Goal: Task Accomplishment & Management: Manage account settings

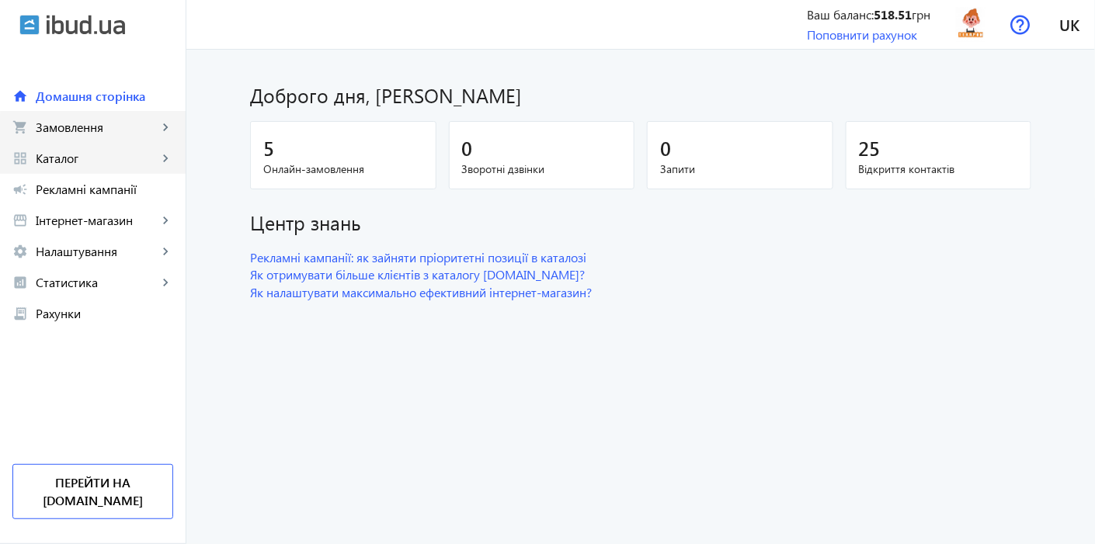
drag, startPoint x: 93, startPoint y: 135, endPoint x: 94, endPoint y: 154, distance: 18.6
click at [93, 135] on span "Замовлення" at bounding box center [97, 128] width 122 height 16
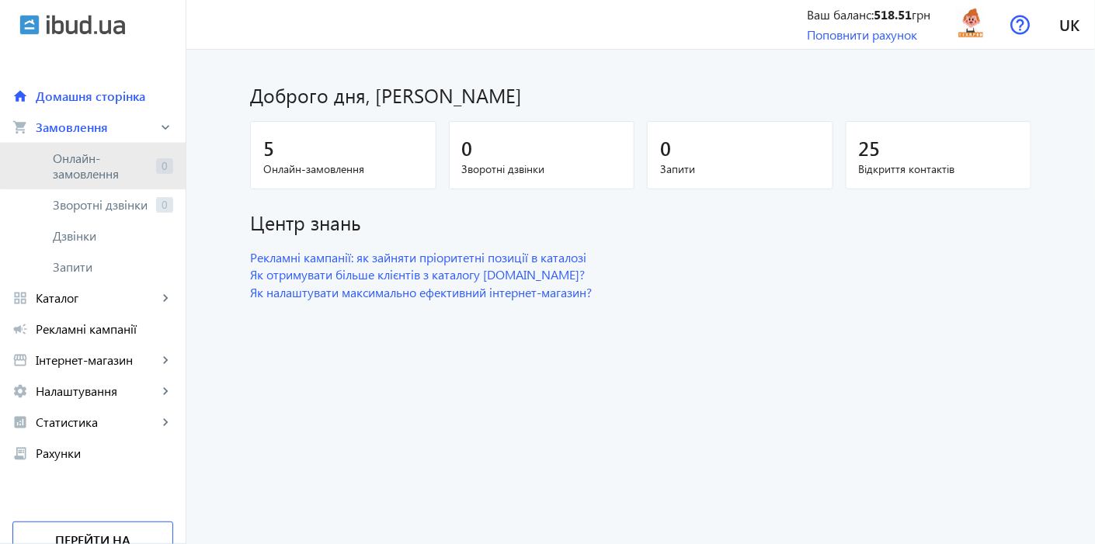
click at [94, 162] on span "Онлайн-замовлення" at bounding box center [101, 166] width 97 height 31
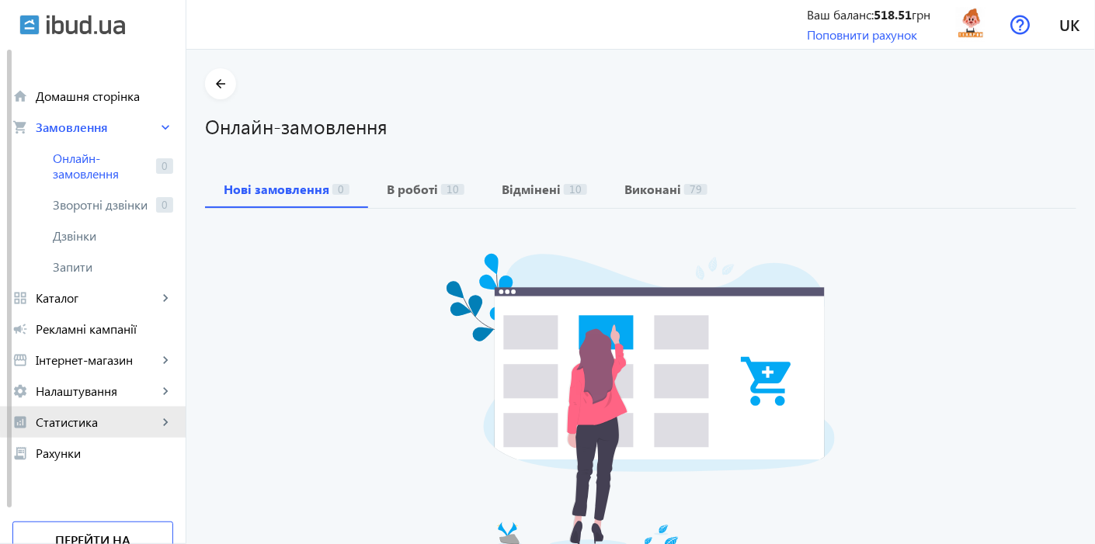
click at [102, 415] on span "Статистика" at bounding box center [97, 423] width 122 height 16
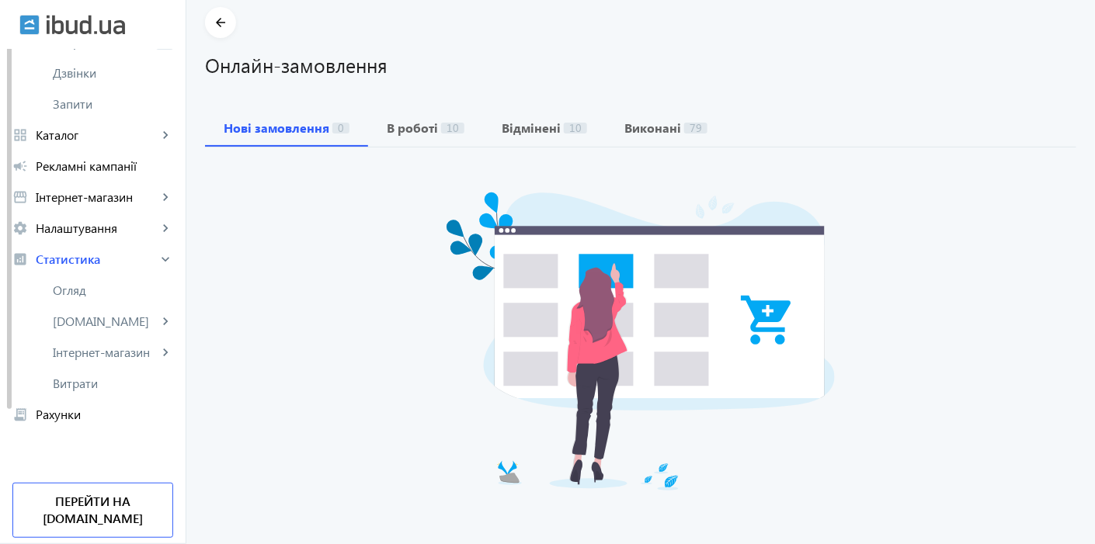
scroll to position [86, 0]
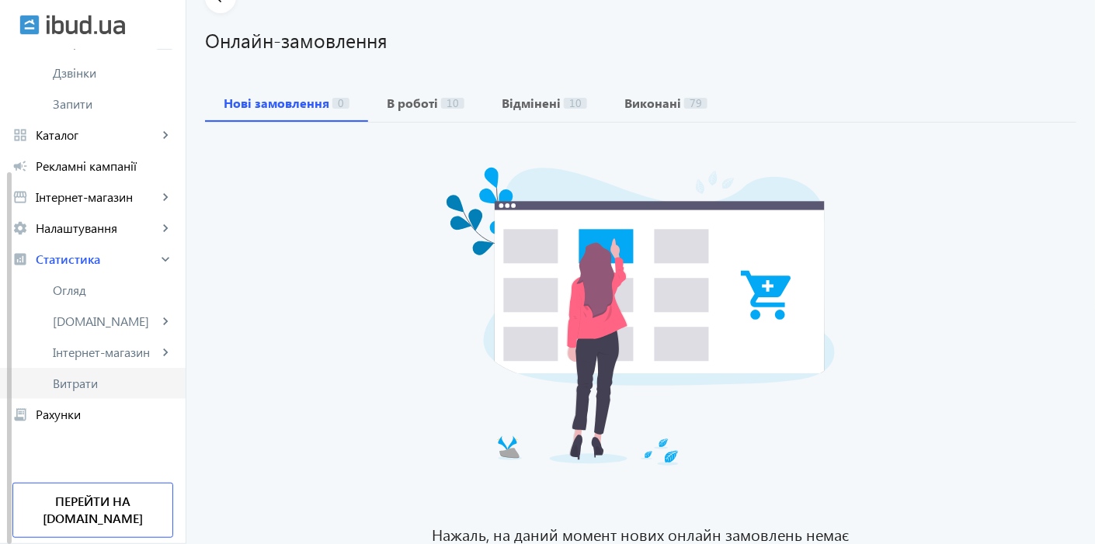
click at [85, 387] on span "Витрати" at bounding box center [113, 384] width 120 height 16
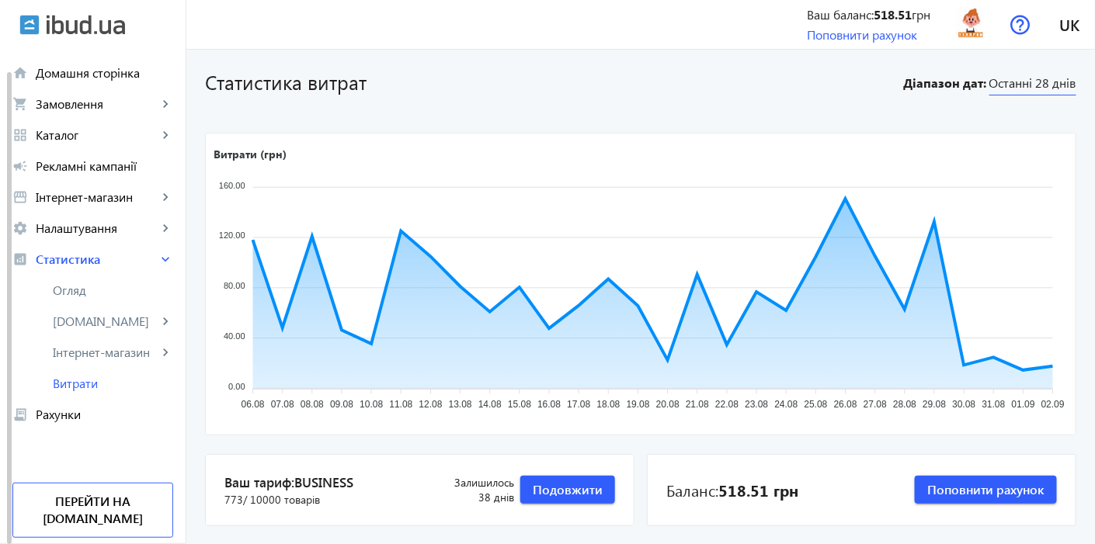
click at [1017, 78] on span "Останні 28 днів" at bounding box center [1032, 85] width 87 height 21
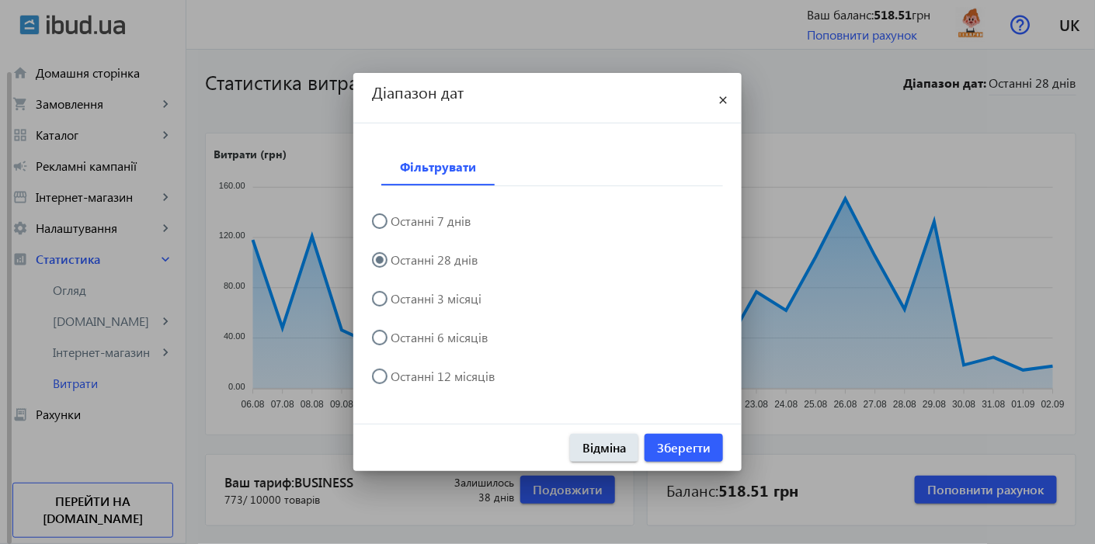
click at [404, 293] on label "Останні 3 місяці" at bounding box center [434, 299] width 94 height 12
click at [403, 291] on input "Останні 3 місяці" at bounding box center [387, 306] width 31 height 31
radio input "true"
click at [716, 443] on span "button" at bounding box center [683, 447] width 78 height 37
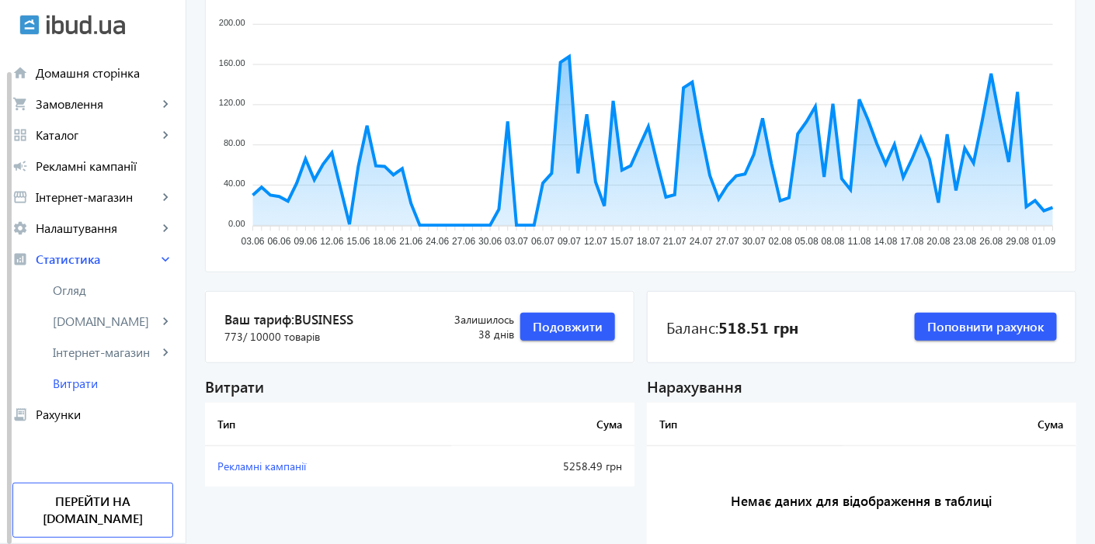
scroll to position [231, 0]
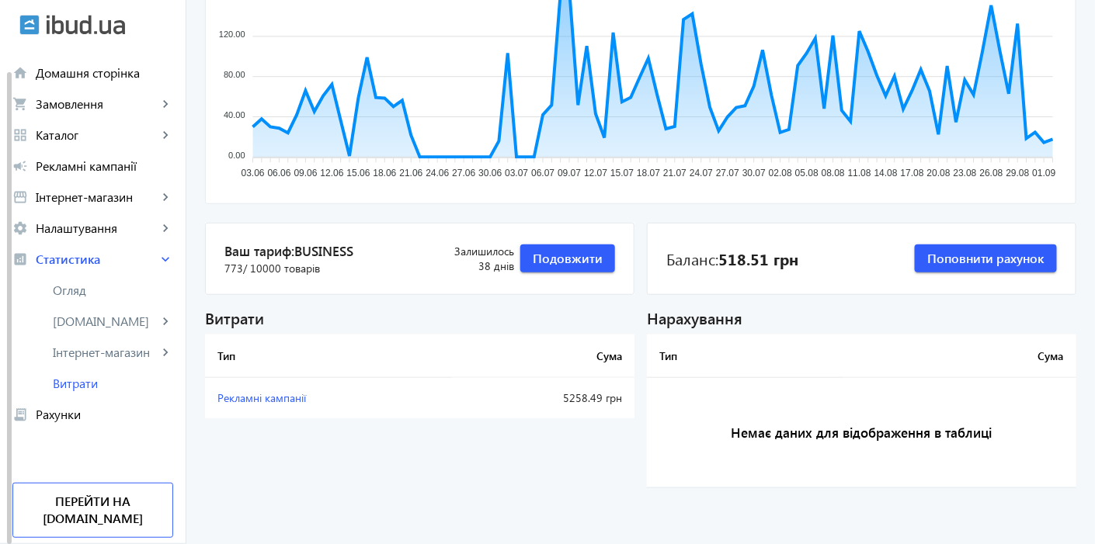
click at [261, 399] on span "Рекламні кампанії" at bounding box center [261, 398] width 89 height 15
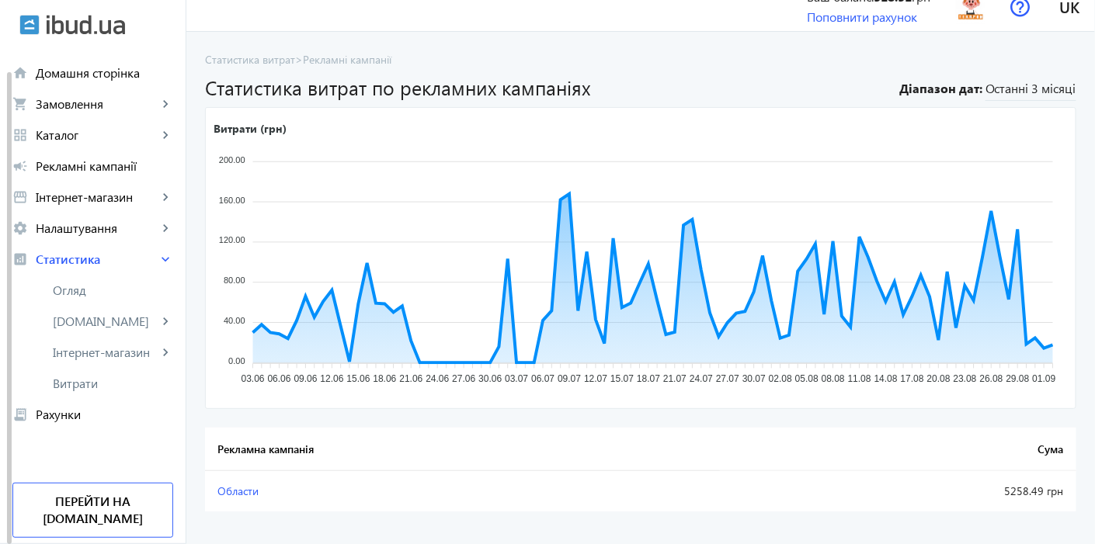
scroll to position [36, 0]
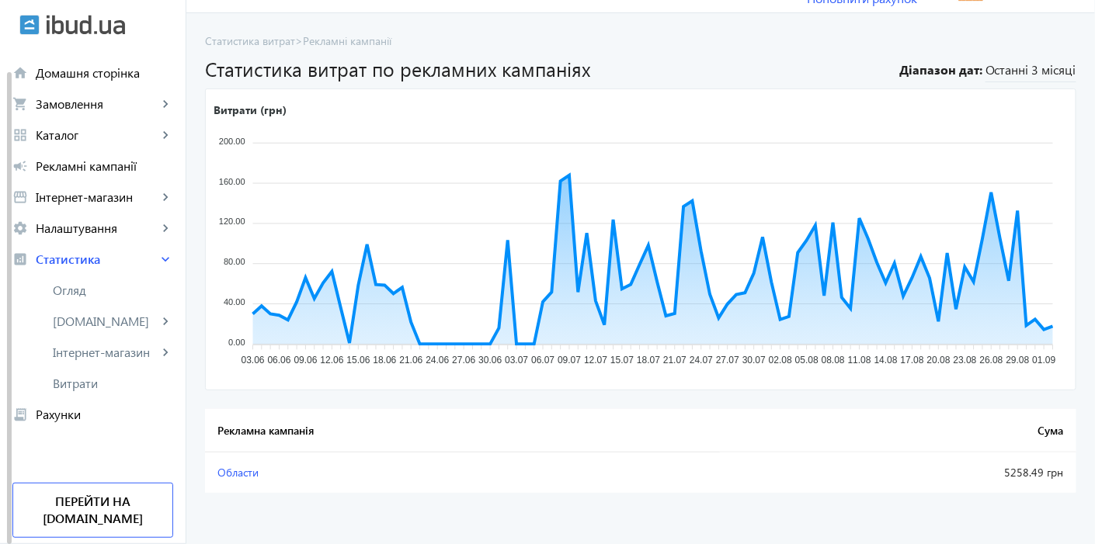
click at [239, 478] on span "Области" at bounding box center [237, 472] width 41 height 15
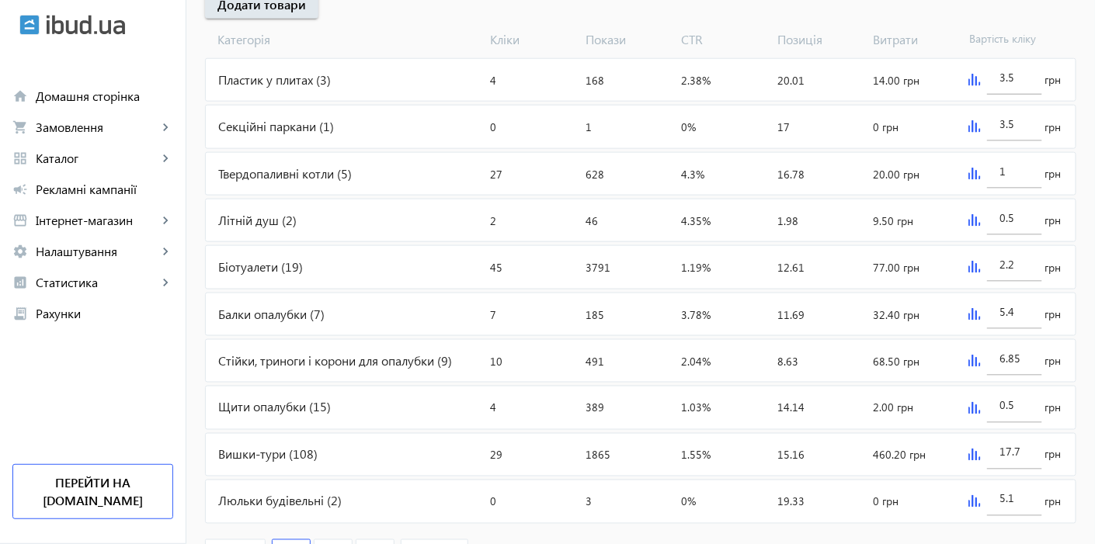
scroll to position [687, 0]
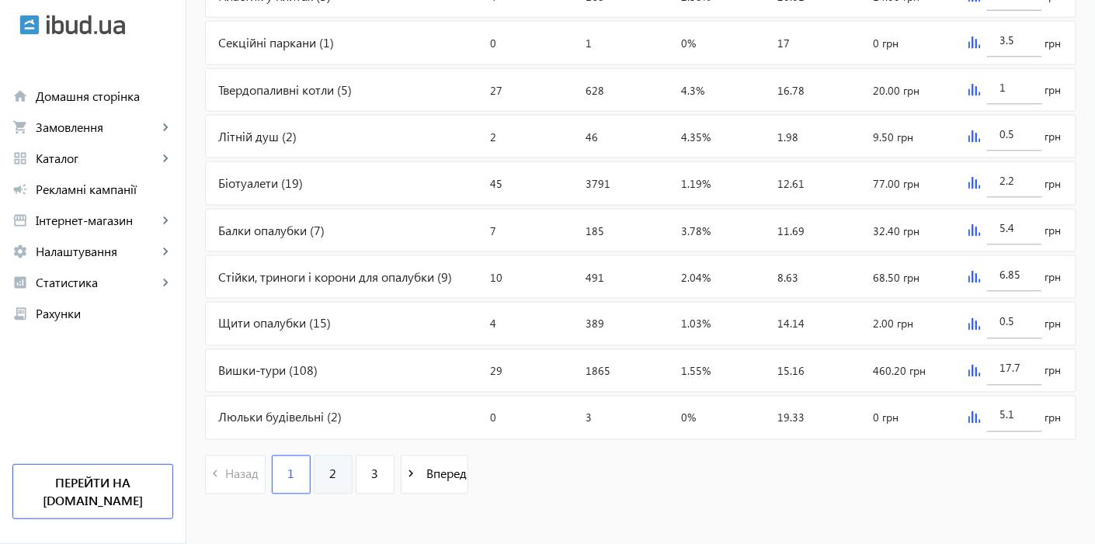
click at [329, 467] on span "2" at bounding box center [332, 474] width 7 height 17
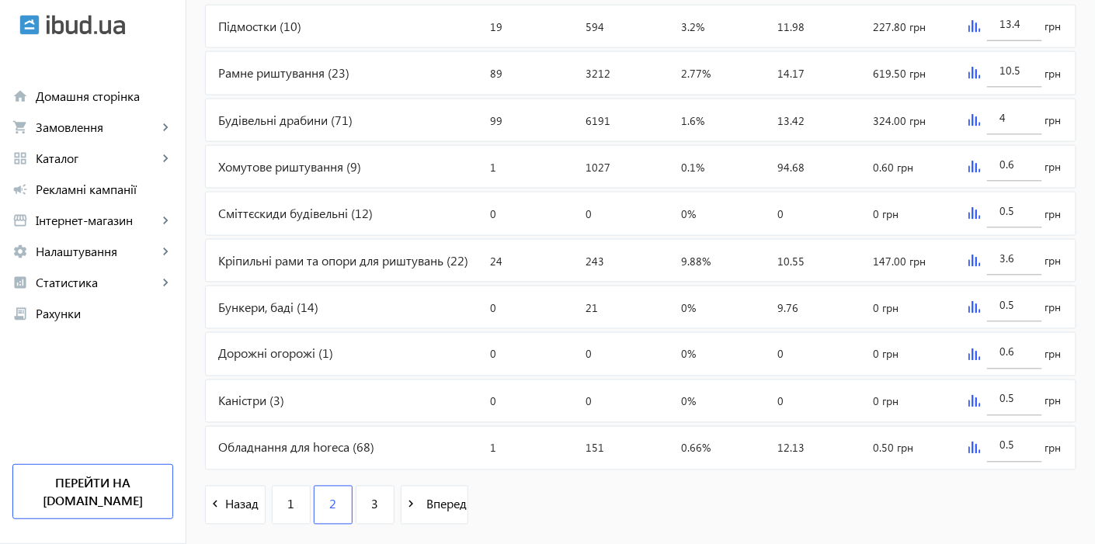
scroll to position [687, 0]
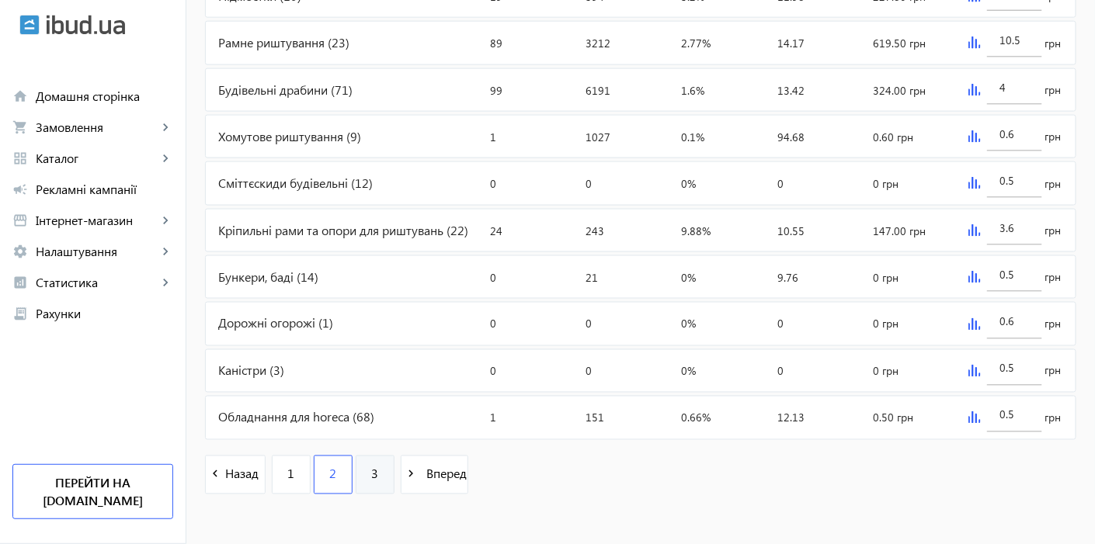
click at [371, 466] on span "3" at bounding box center [374, 474] width 7 height 17
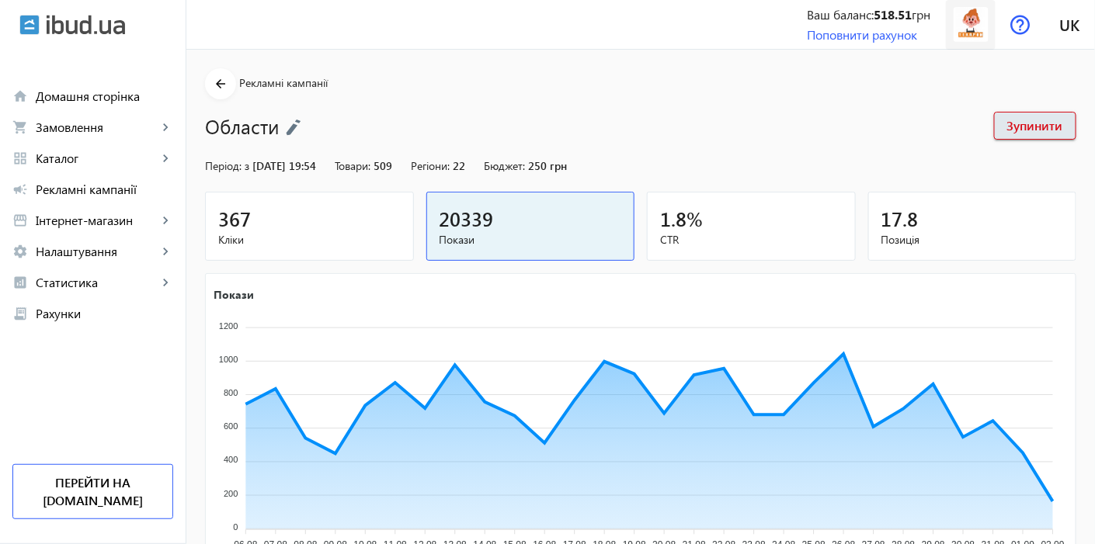
click at [972, 17] on img at bounding box center [970, 24] width 35 height 35
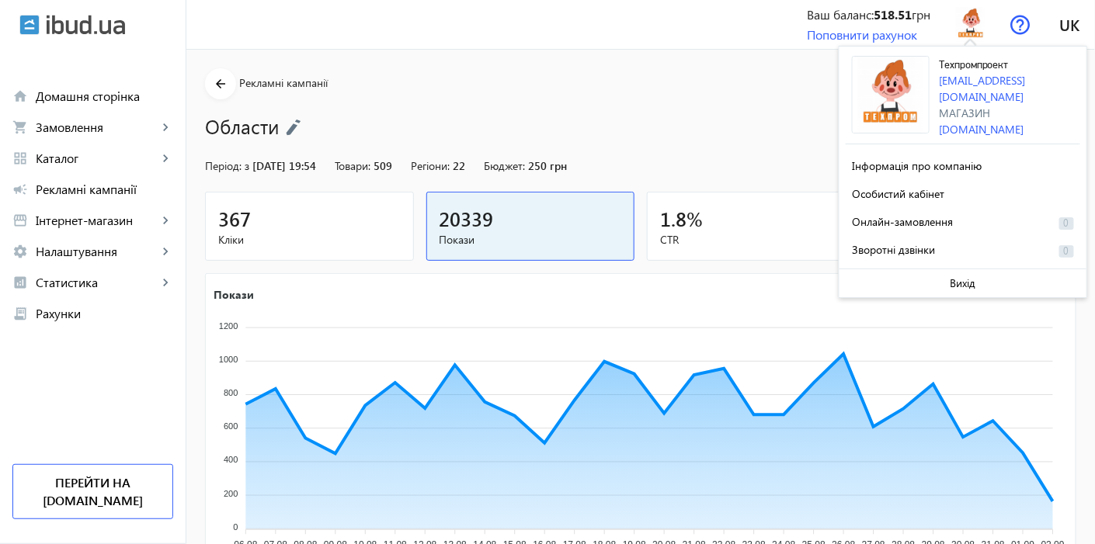
drag, startPoint x: 936, startPoint y: 273, endPoint x: 199, endPoint y: 182, distance: 742.3
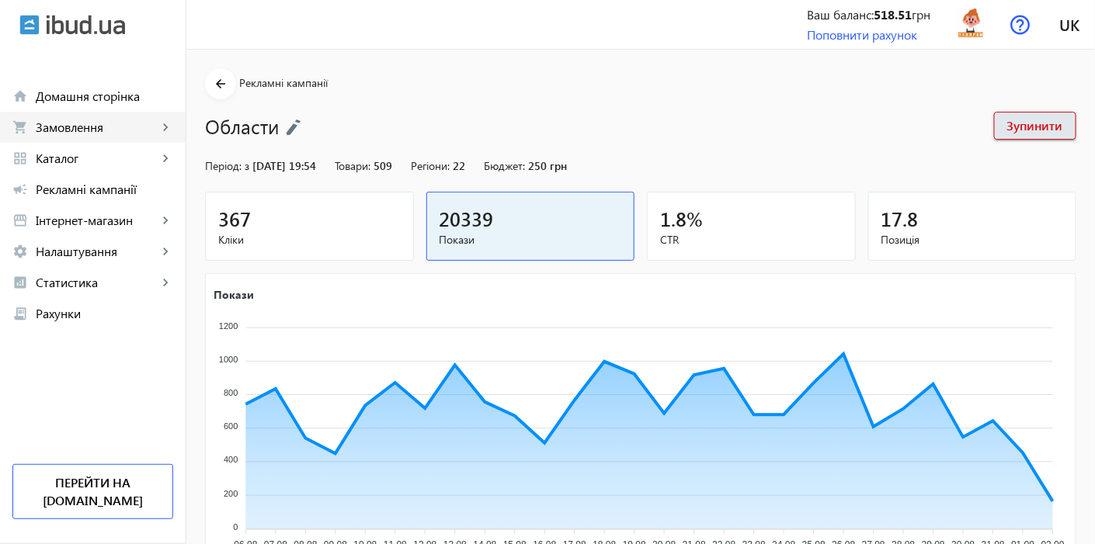
click at [75, 128] on span "Замовлення" at bounding box center [97, 128] width 122 height 16
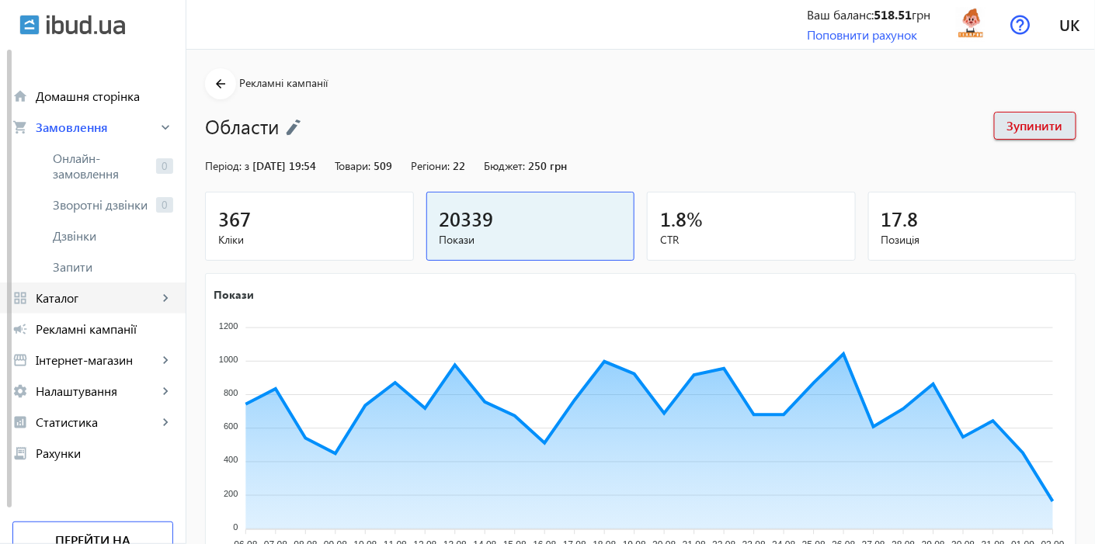
click at [78, 293] on span "Каталог" at bounding box center [97, 298] width 122 height 16
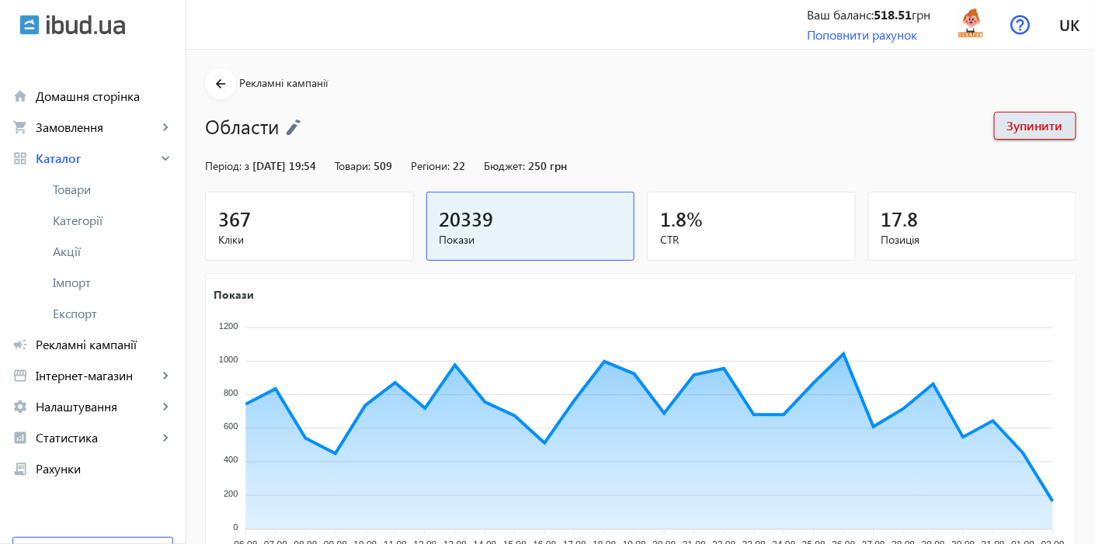
drag, startPoint x: 85, startPoint y: 195, endPoint x: 568, endPoint y: 415, distance: 529.8
click at [86, 195] on span "Товари" at bounding box center [113, 190] width 120 height 16
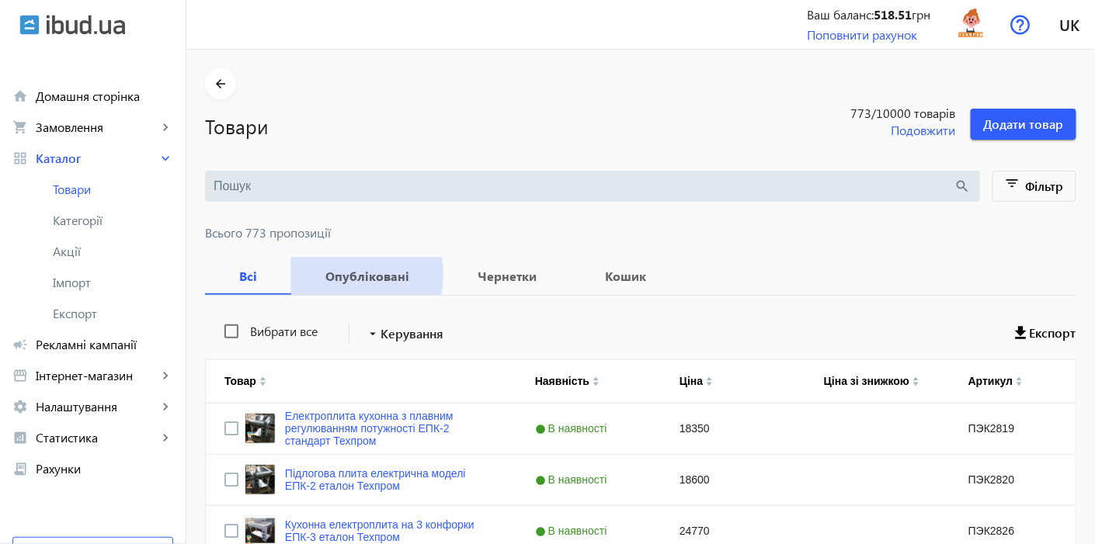
click at [352, 274] on b "Опубліковані" at bounding box center [367, 276] width 115 height 12
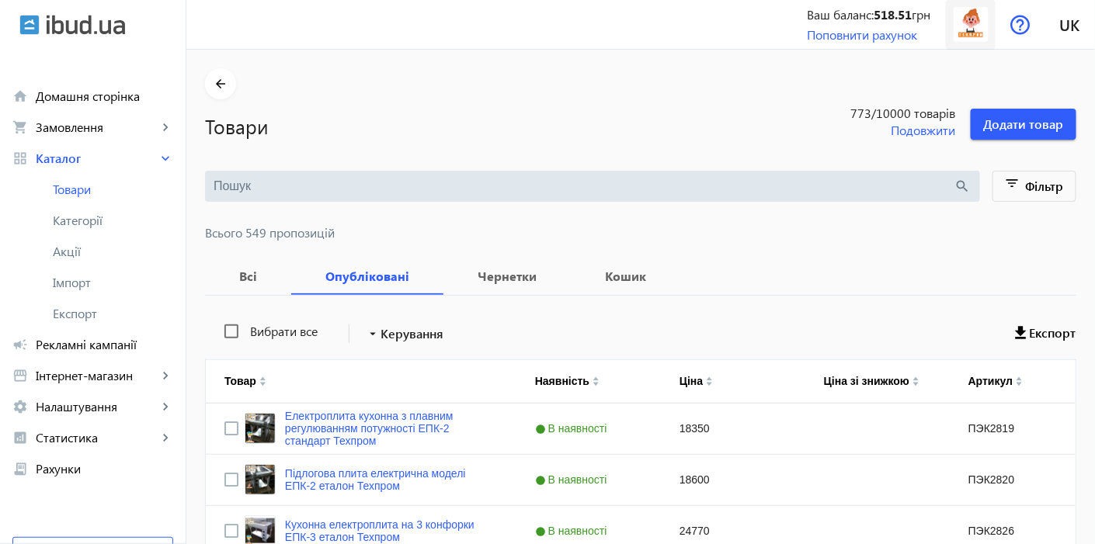
click at [977, 36] on img at bounding box center [970, 24] width 35 height 35
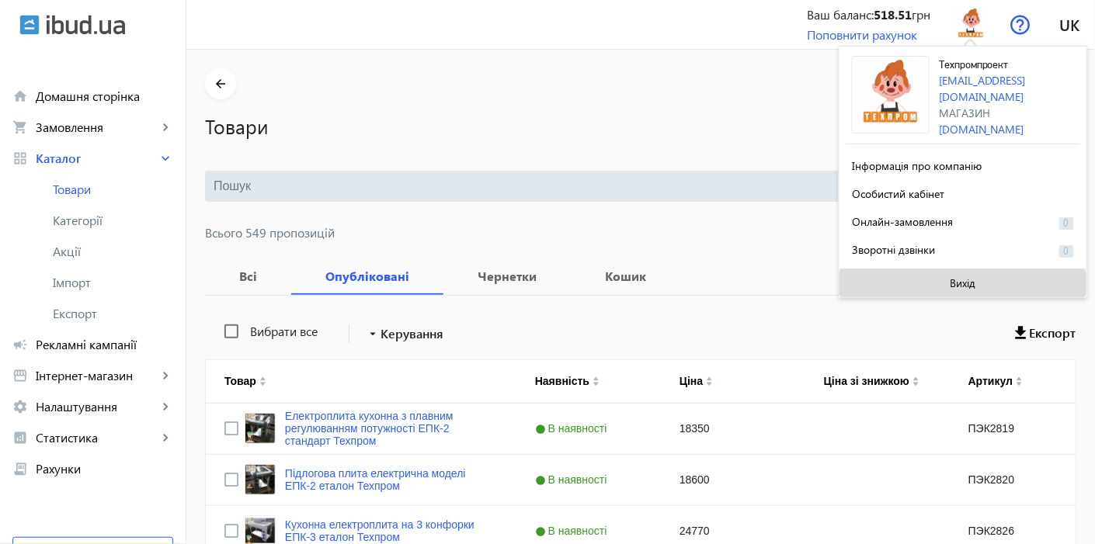
click at [888, 276] on span at bounding box center [962, 283] width 247 height 37
